Goal: Find specific page/section: Find specific page/section

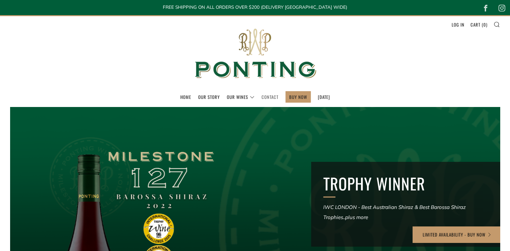
click at [264, 96] on link "Contact" at bounding box center [269, 97] width 17 height 11
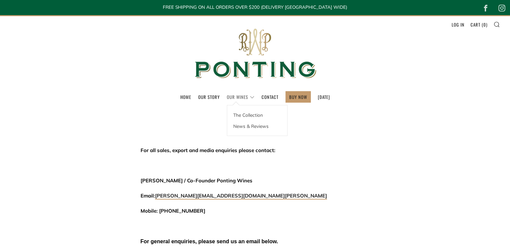
click at [238, 98] on link "Our Wines" at bounding box center [241, 97] width 28 height 11
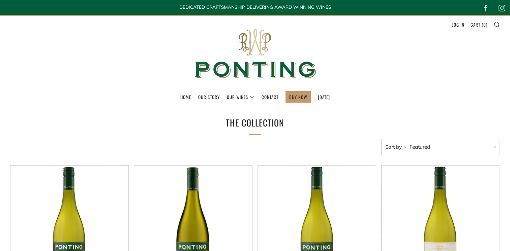
click at [178, 119] on h1 "The Collection" at bounding box center [255, 123] width 202 height 16
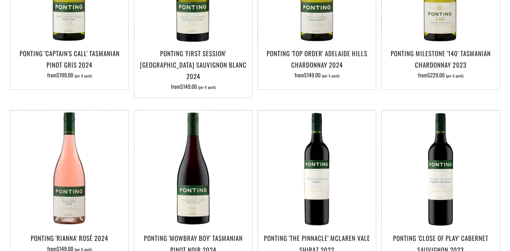
scroll to position [270, 0]
